Goal: Transaction & Acquisition: Purchase product/service

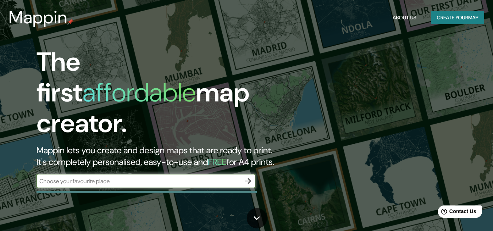
click at [170, 174] on div "​" at bounding box center [146, 181] width 219 height 15
type input "[GEOGRAPHIC_DATA], [GEOGRAPHIC_DATA]"
click at [249, 178] on icon "button" at bounding box center [248, 181] width 6 height 6
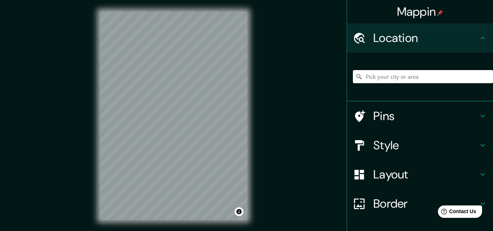
click at [354, 68] on div at bounding box center [423, 76] width 140 height 37
click at [354, 80] on input "Pick your city or area" at bounding box center [423, 76] width 140 height 13
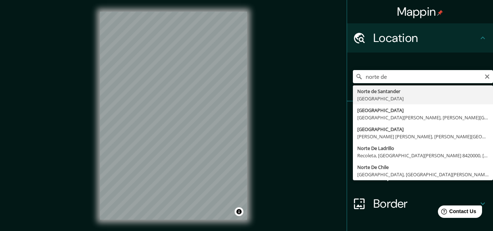
type input "[GEOGRAPHIC_DATA], [GEOGRAPHIC_DATA]"
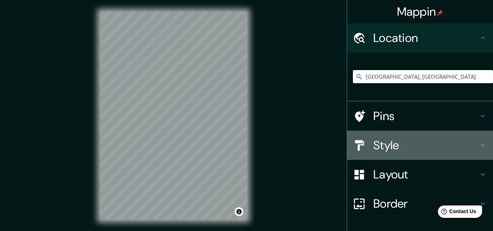
click at [354, 142] on h4 "Style" at bounding box center [425, 145] width 105 height 15
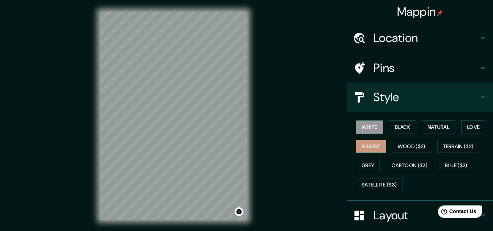
click at [354, 146] on button "Forest" at bounding box center [371, 147] width 30 height 14
click at [354, 130] on button "Black" at bounding box center [402, 127] width 27 height 14
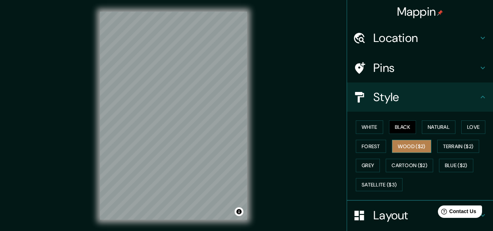
click at [354, 142] on button "Wood ($2)" at bounding box center [411, 147] width 39 height 14
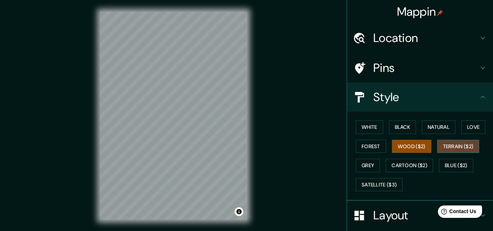
click at [354, 147] on button "Terrain ($2)" at bounding box center [458, 147] width 42 height 14
click at [354, 161] on button "Blue ($2)" at bounding box center [456, 166] width 34 height 14
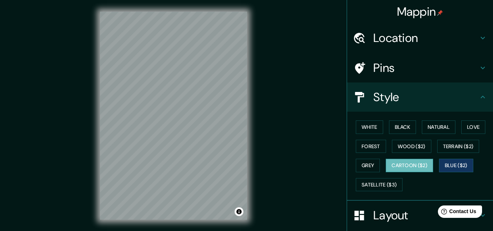
click at [354, 167] on button "Cartoon ($2)" at bounding box center [409, 166] width 47 height 14
click at [354, 170] on button "Grey" at bounding box center [368, 166] width 24 height 14
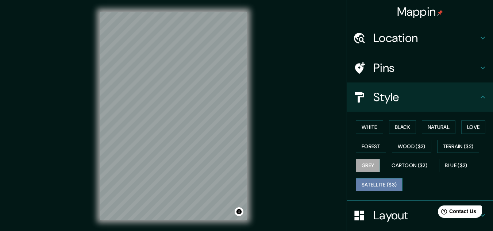
click at [354, 184] on button "Satellite ($3)" at bounding box center [379, 185] width 47 height 14
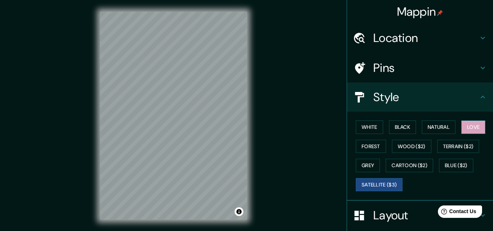
click at [354, 127] on button "Love" at bounding box center [473, 127] width 24 height 14
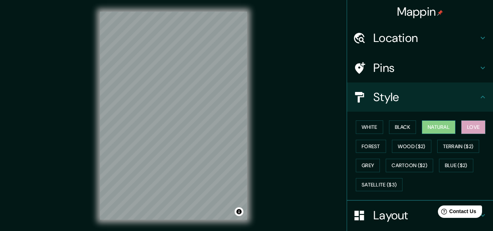
click at [354, 124] on button "Natural" at bounding box center [439, 127] width 34 height 14
click at [354, 128] on button "Black" at bounding box center [402, 127] width 27 height 14
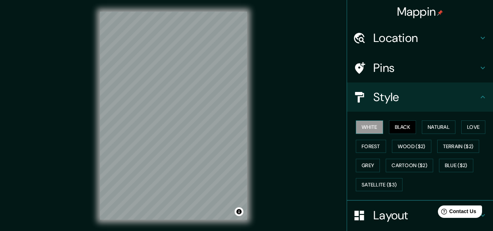
click at [354, 126] on button "White" at bounding box center [369, 127] width 27 height 14
click at [354, 182] on button "Satellite ($3)" at bounding box center [379, 185] width 47 height 14
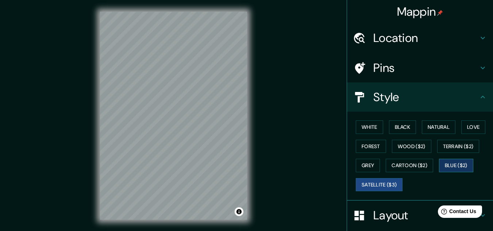
click at [354, 162] on button "Blue ($2)" at bounding box center [456, 166] width 34 height 14
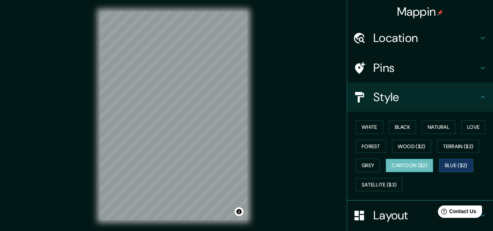
click at [354, 164] on button "Cartoon ($2)" at bounding box center [409, 166] width 47 height 14
click at [354, 126] on button "White" at bounding box center [369, 127] width 27 height 14
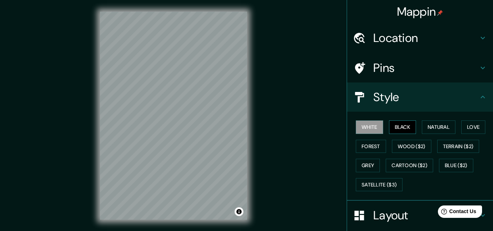
click at [354, 127] on button "Black" at bounding box center [402, 127] width 27 height 14
click at [354, 128] on button "Natural" at bounding box center [439, 127] width 34 height 14
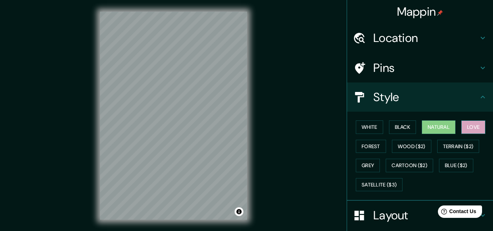
click at [354, 130] on button "Love" at bounding box center [473, 127] width 24 height 14
click at [354, 161] on button "Grey" at bounding box center [368, 166] width 24 height 14
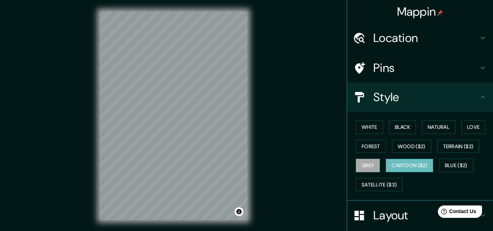
click at [354, 163] on button "Cartoon ($2)" at bounding box center [409, 166] width 47 height 14
click at [354, 164] on button "Blue ($2)" at bounding box center [456, 166] width 34 height 14
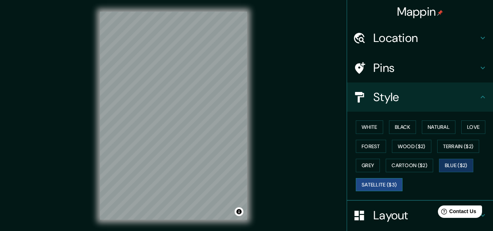
click at [354, 181] on button "Satellite ($3)" at bounding box center [379, 185] width 47 height 14
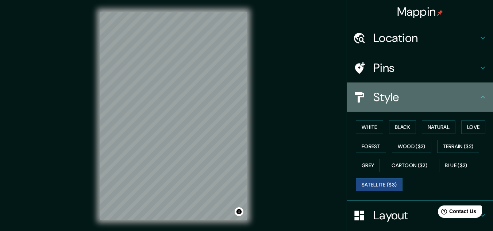
click at [354, 101] on h4 "Style" at bounding box center [425, 97] width 105 height 15
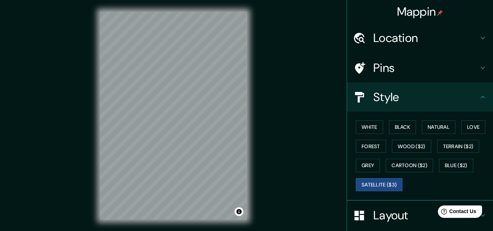
click at [354, 95] on icon at bounding box center [483, 97] width 9 height 9
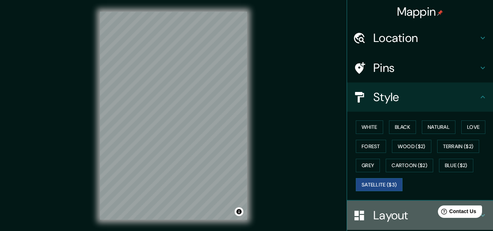
click at [354, 215] on h4 "Layout" at bounding box center [425, 215] width 105 height 15
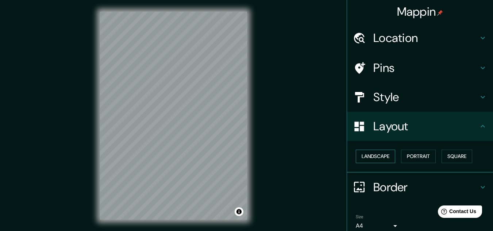
click at [354, 152] on button "Landscape" at bounding box center [375, 157] width 39 height 14
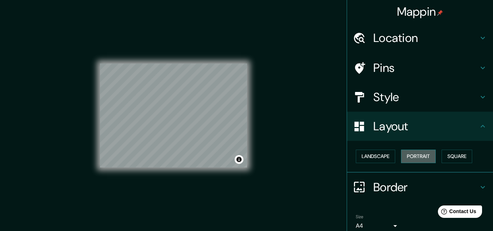
click at [354, 154] on button "Portrait" at bounding box center [418, 157] width 35 height 14
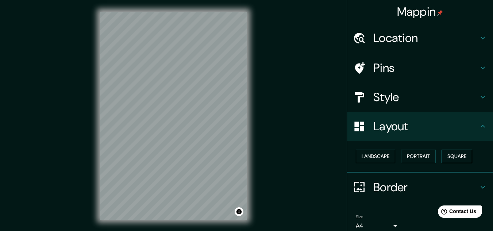
click at [354, 154] on button "Square" at bounding box center [457, 157] width 31 height 14
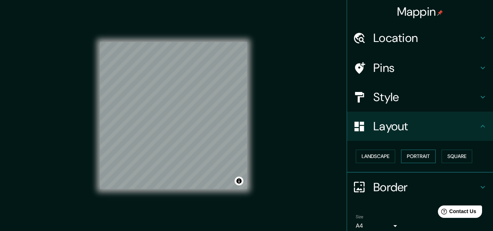
click at [354, 153] on button "Portrait" at bounding box center [418, 157] width 35 height 14
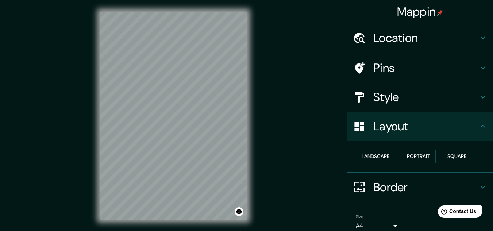
click at [354, 187] on icon at bounding box center [483, 187] width 4 height 3
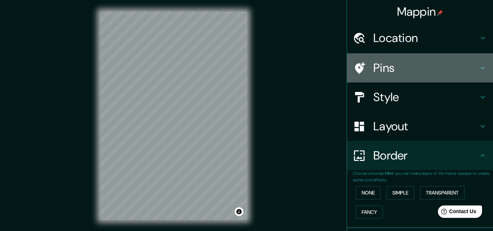
click at [354, 66] on h4 "Pins" at bounding box center [425, 68] width 105 height 15
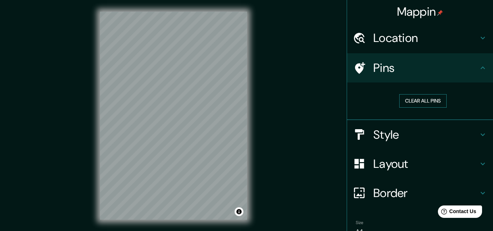
click at [354, 99] on button "Clear all pins" at bounding box center [422, 101] width 47 height 14
click at [354, 103] on button "Clear all pins" at bounding box center [422, 101] width 47 height 14
click at [354, 39] on h4 "Location" at bounding box center [425, 38] width 105 height 15
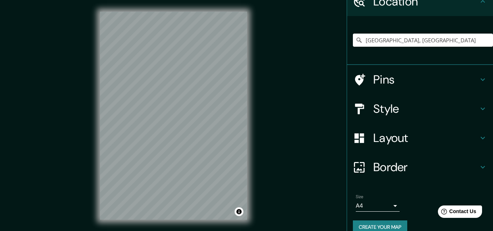
scroll to position [48, 0]
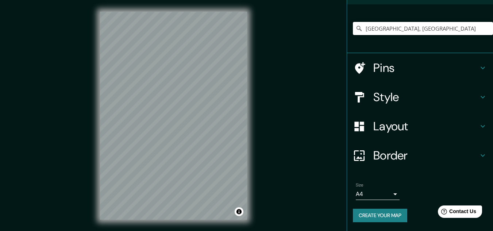
click at [354, 218] on button "Create your map" at bounding box center [380, 216] width 54 height 14
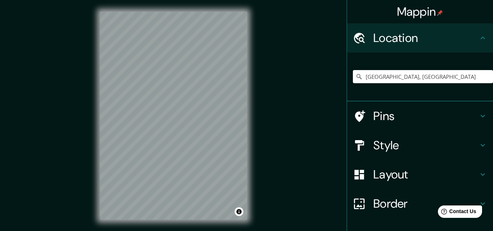
click at [404, 112] on h4 "Pins" at bounding box center [425, 116] width 105 height 15
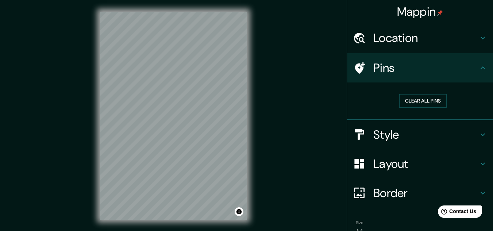
click at [403, 41] on h4 "Location" at bounding box center [425, 38] width 105 height 15
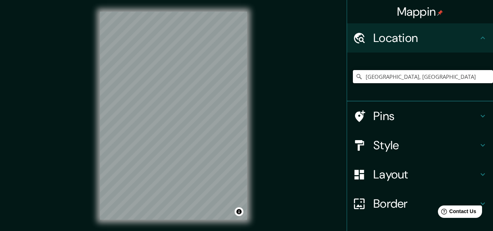
click at [402, 77] on input "[GEOGRAPHIC_DATA], [GEOGRAPHIC_DATA]" at bounding box center [423, 76] width 140 height 13
click at [385, 142] on h4 "Style" at bounding box center [425, 145] width 105 height 15
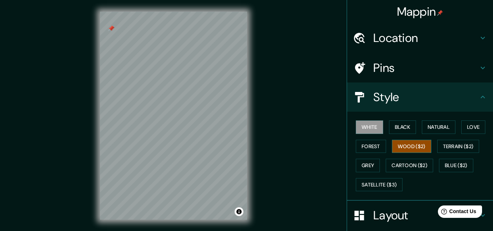
click at [401, 146] on button "Wood ($2)" at bounding box center [411, 147] width 39 height 14
click at [391, 130] on button "Black" at bounding box center [402, 127] width 27 height 14
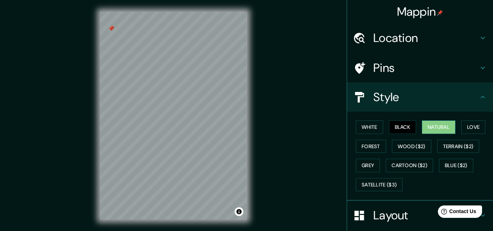
click at [422, 125] on button "Natural" at bounding box center [439, 127] width 34 height 14
click at [450, 146] on button "Terrain ($2)" at bounding box center [458, 147] width 42 height 14
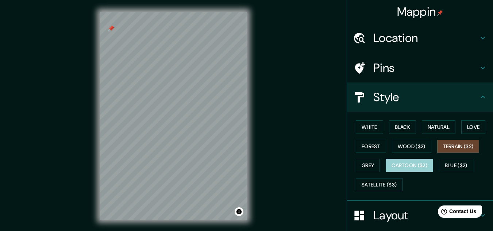
click at [419, 164] on button "Cartoon ($2)" at bounding box center [409, 166] width 47 height 14
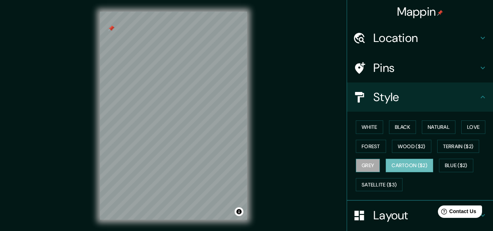
click at [369, 169] on button "Grey" at bounding box center [368, 166] width 24 height 14
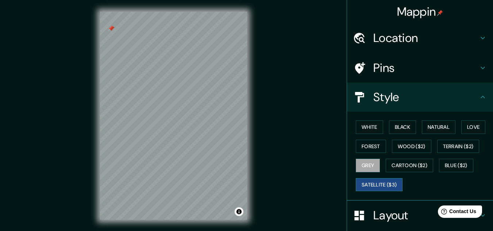
click at [383, 185] on button "Satellite ($3)" at bounding box center [379, 185] width 47 height 14
